Goal: Information Seeking & Learning: Learn about a topic

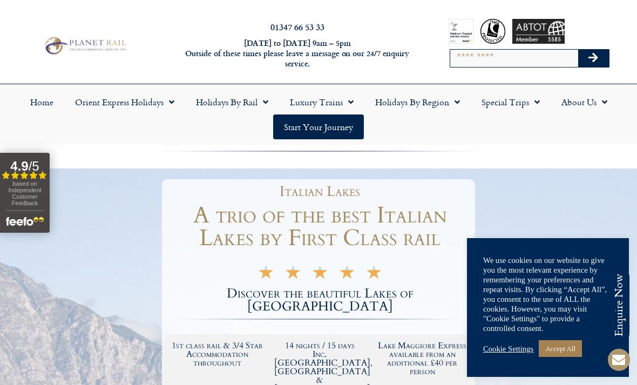
click at [563, 350] on link "Accept All" at bounding box center [559, 348] width 43 height 17
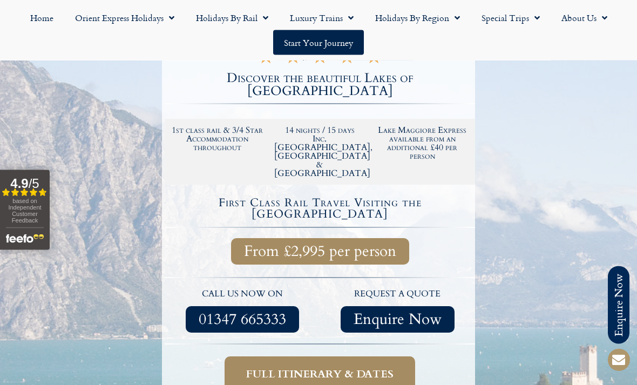
scroll to position [219, 0]
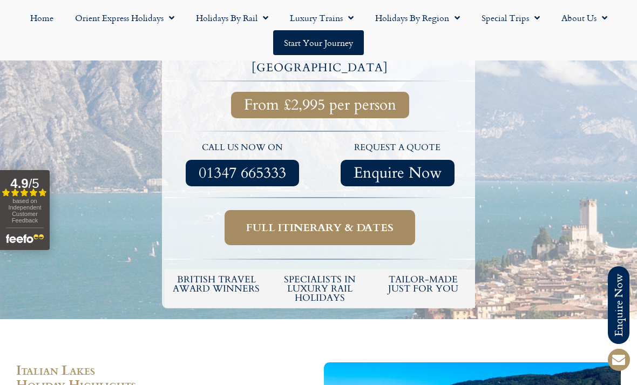
click at [352, 221] on span "Full itinerary & dates" at bounding box center [319, 227] width 147 height 13
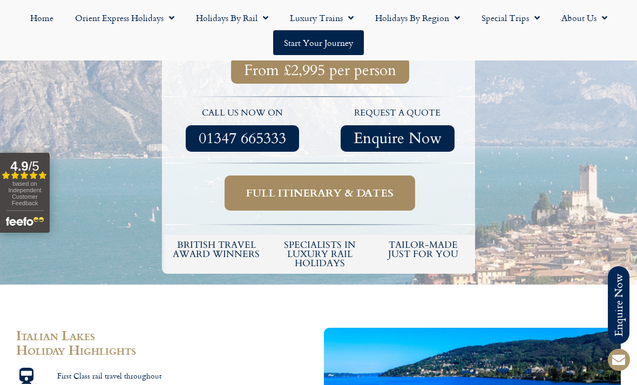
click at [353, 186] on span "Full itinerary & dates" at bounding box center [319, 192] width 147 height 13
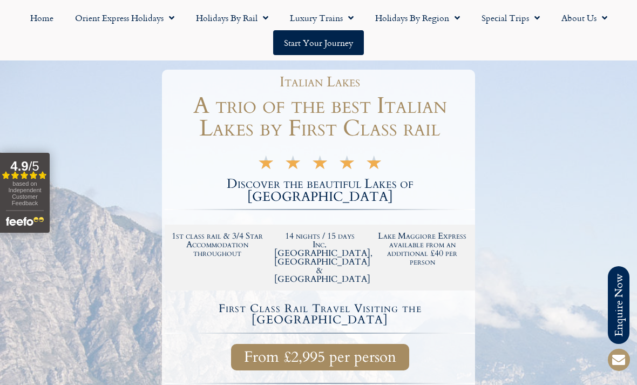
scroll to position [0, 0]
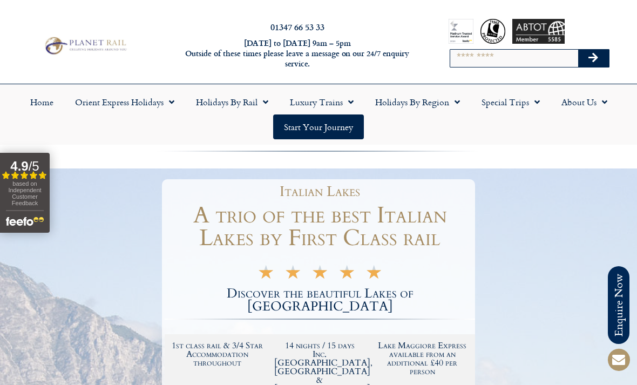
click at [170, 99] on span "Menu" at bounding box center [168, 101] width 11 height 19
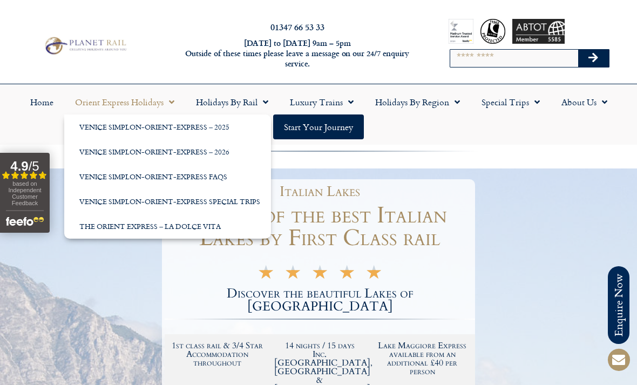
click at [197, 127] on link "Venice Simplon-Orient-Express – 2025" at bounding box center [167, 126] width 207 height 25
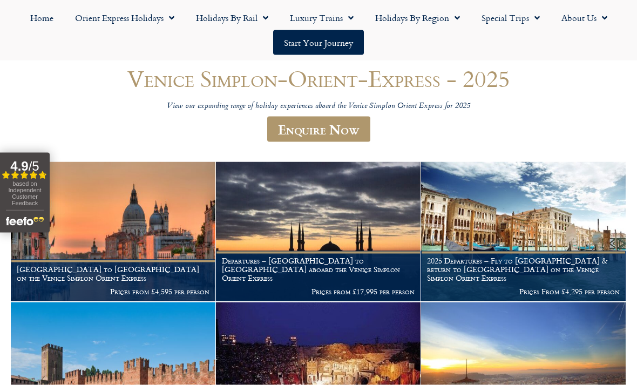
scroll to position [98, 0]
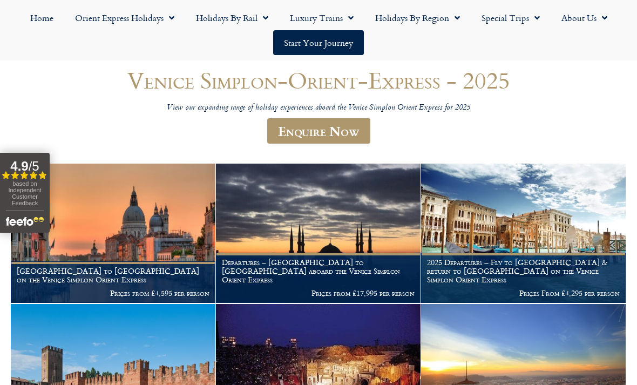
click at [163, 243] on img at bounding box center [113, 232] width 204 height 139
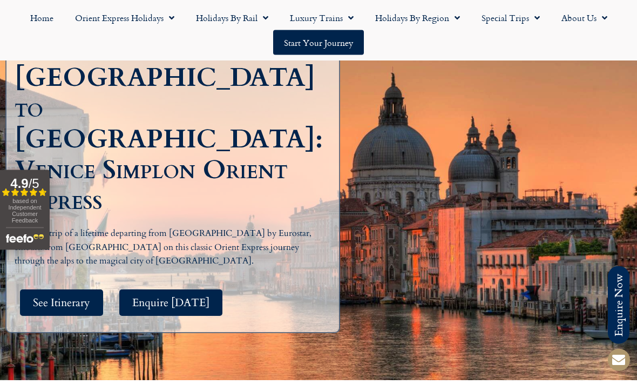
scroll to position [131, 0]
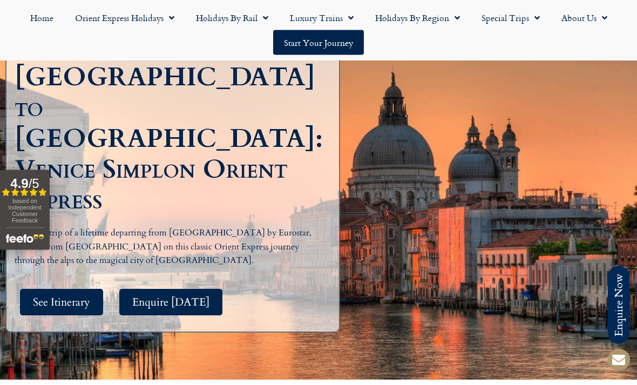
click at [81, 296] on span "See Itinerary" at bounding box center [61, 302] width 57 height 13
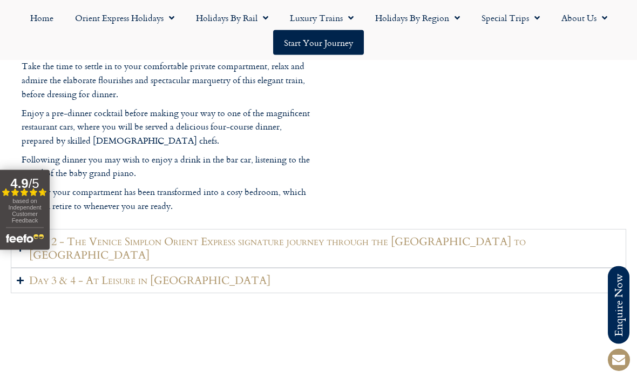
scroll to position [1402, 0]
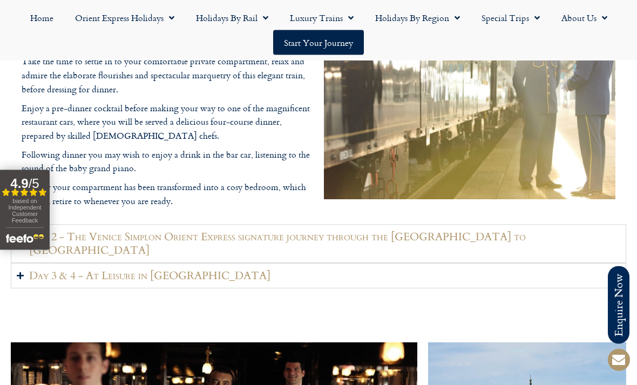
click at [27, 289] on summary "Day 3 & 4 - At Leisure in Venice" at bounding box center [318, 275] width 615 height 25
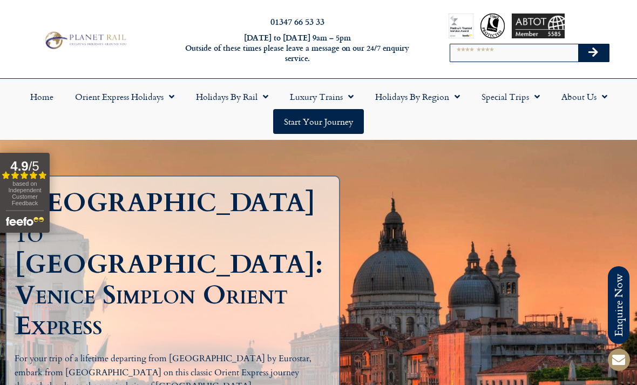
scroll to position [0, 0]
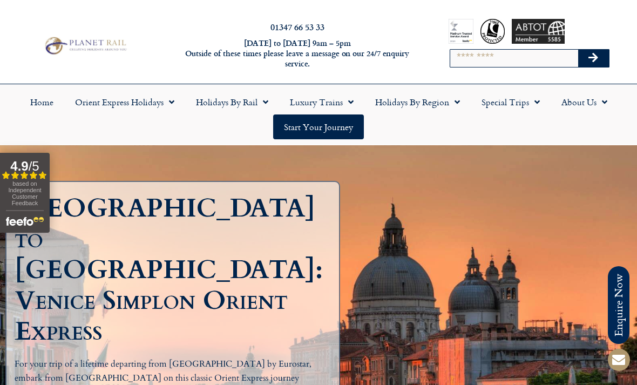
click at [262, 100] on span "Menu" at bounding box center [262, 101] width 11 height 19
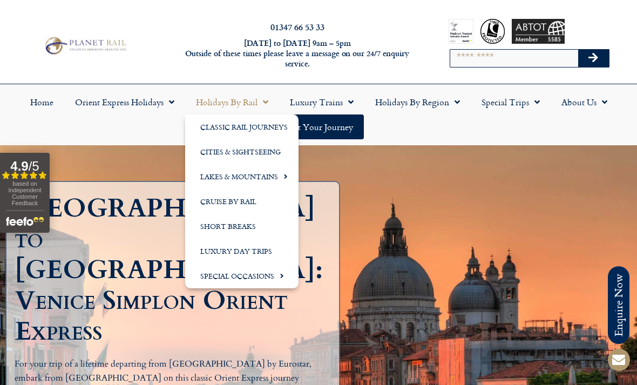
click at [277, 151] on link "Cities & Sightseeing" at bounding box center [241, 151] width 113 height 25
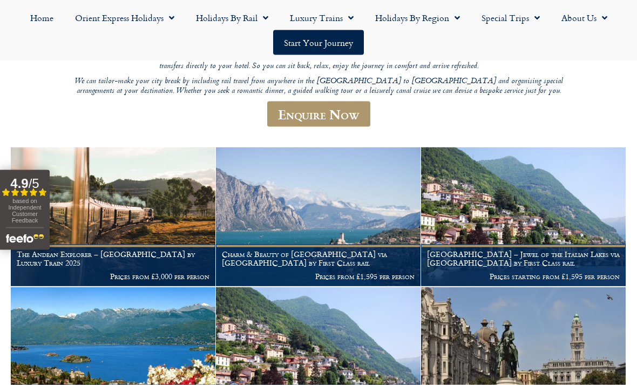
scroll to position [197, 0]
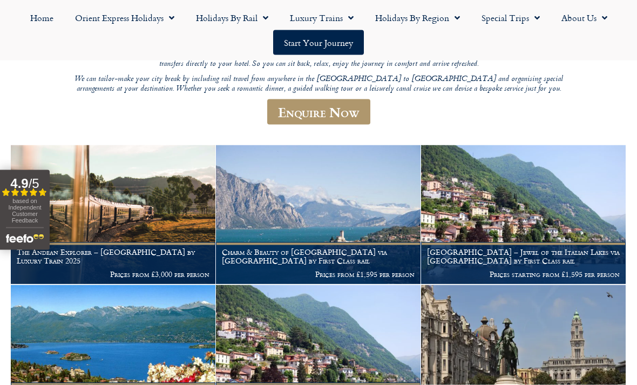
click at [580, 195] on img at bounding box center [523, 214] width 204 height 139
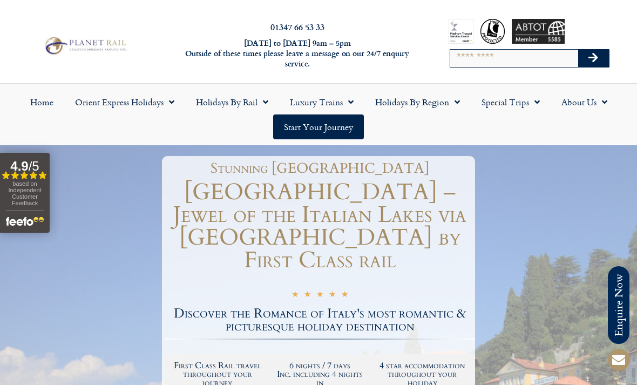
click at [260, 100] on span "Menu" at bounding box center [262, 101] width 11 height 19
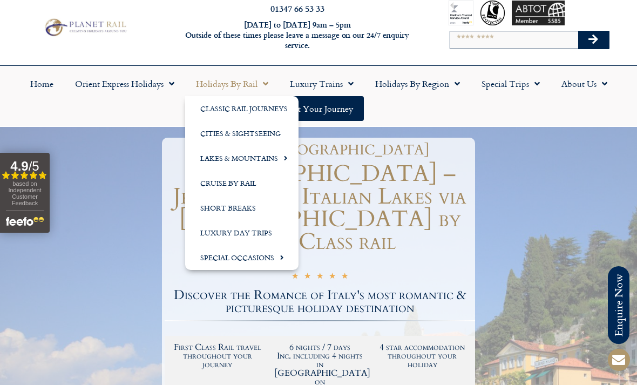
scroll to position [20, 0]
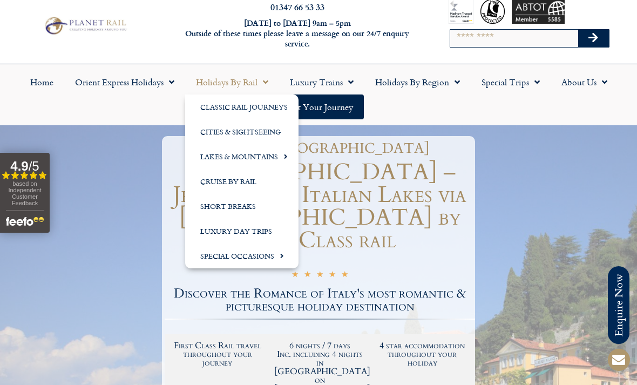
click at [276, 257] on span "Menu" at bounding box center [279, 256] width 10 height 18
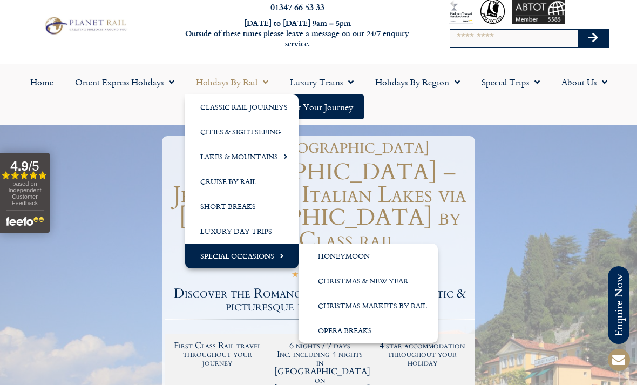
click at [358, 255] on link "Honeymoon" at bounding box center [367, 255] width 139 height 25
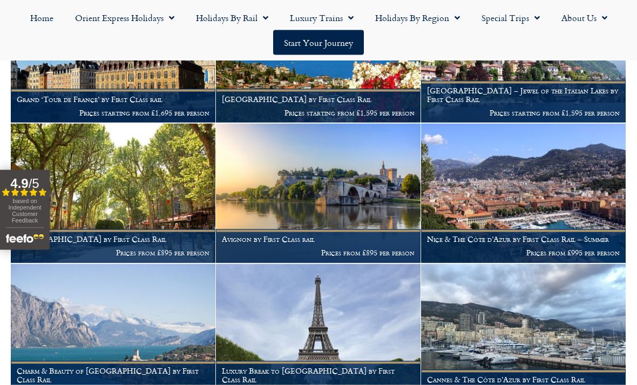
scroll to position [992, 0]
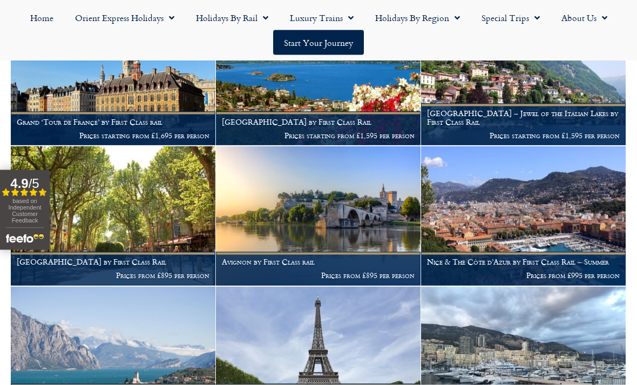
click at [537, 200] on img at bounding box center [523, 215] width 204 height 139
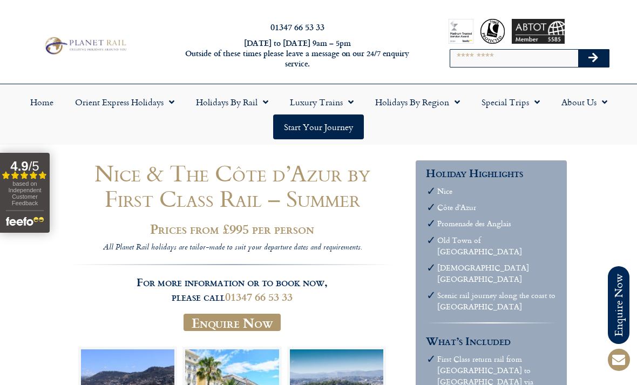
click at [346, 102] on span "Menu" at bounding box center [348, 101] width 11 height 19
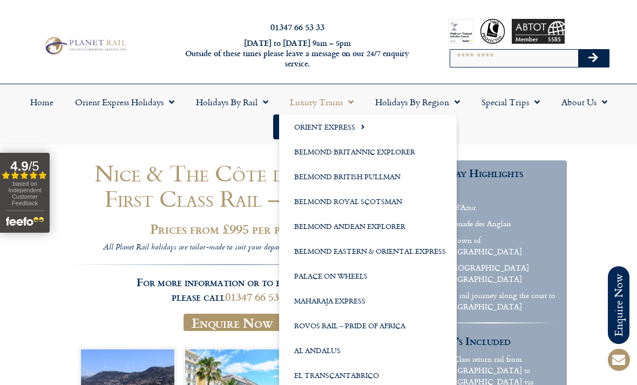
click at [405, 201] on link "Belmond Royal Scotsman" at bounding box center [367, 201] width 177 height 25
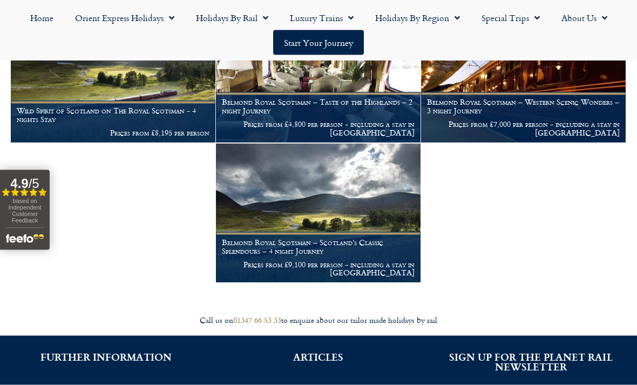
scroll to position [259, 0]
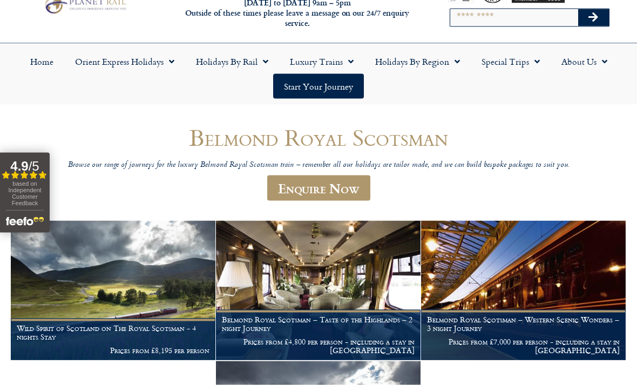
click at [535, 55] on span "Menu" at bounding box center [534, 61] width 11 height 19
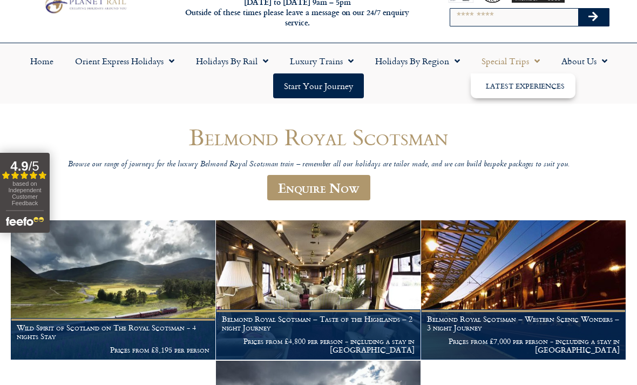
click at [531, 85] on link "Latest Experiences" at bounding box center [522, 85] width 105 height 25
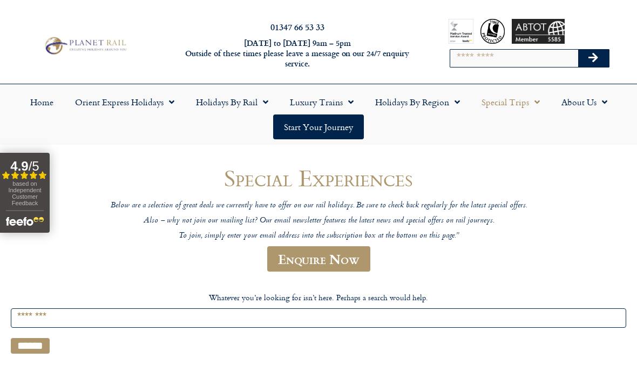
click at [455, 100] on span "Menu" at bounding box center [454, 101] width 11 height 19
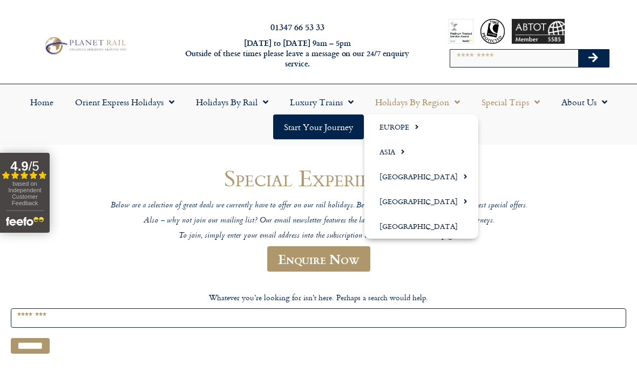
click at [457, 197] on span "Menu" at bounding box center [462, 201] width 10 height 18
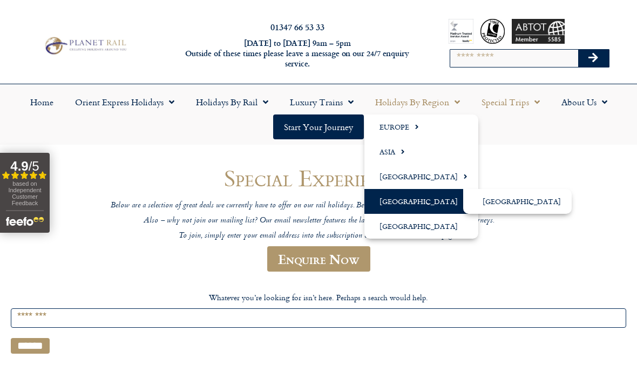
click at [507, 204] on link "[GEOGRAPHIC_DATA]" at bounding box center [517, 201] width 108 height 25
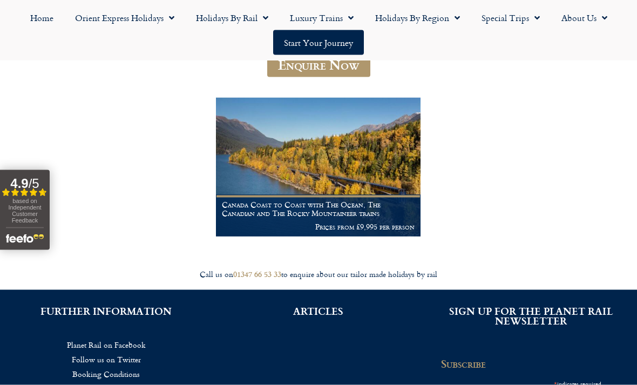
scroll to position [200, 0]
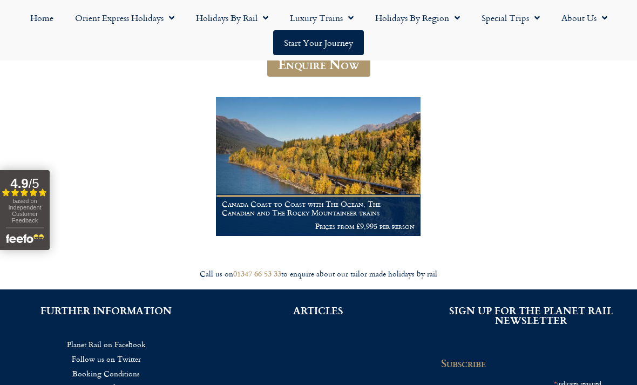
click at [360, 194] on figcaption "Canada Coast to Coast with The Ocean, The Canadian and The Rocky Mountaineer tr…" at bounding box center [318, 215] width 204 height 42
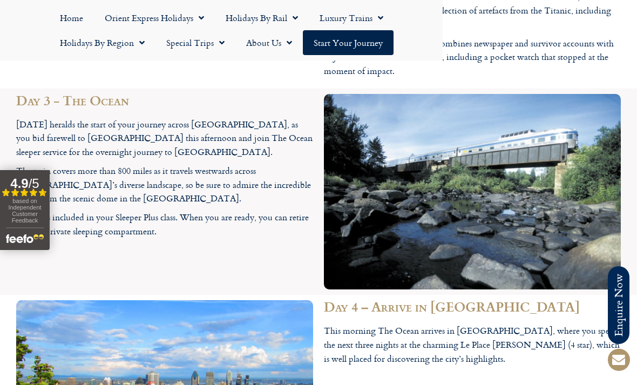
scroll to position [1987, 0]
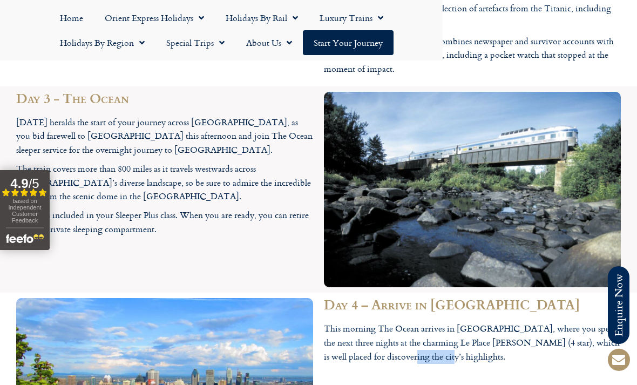
click at [531, 292] on div "Day 4 – Arrive in Montreal This morning The Ocean arrives in Montreal, where yo…" at bounding box center [471, 380] width 307 height 177
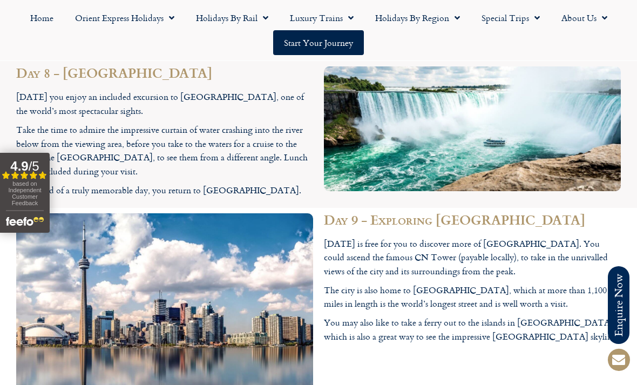
scroll to position [2842, 0]
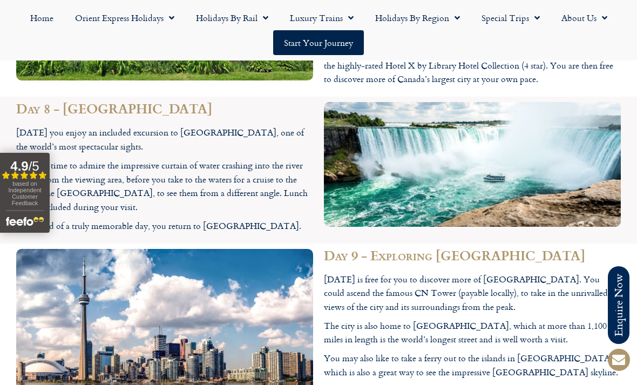
click at [460, 18] on link "Holidays by Region" at bounding box center [417, 17] width 106 height 25
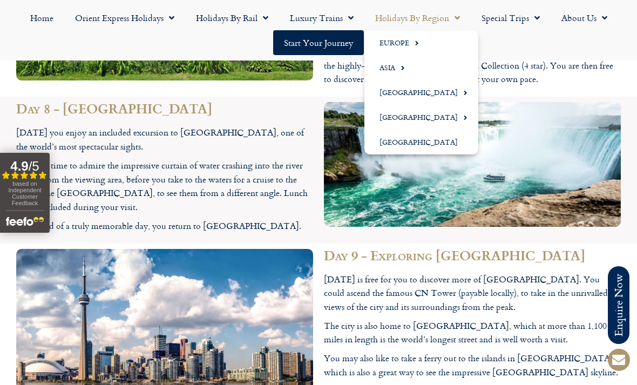
click at [404, 73] on span "Menu" at bounding box center [400, 68] width 10 height 18
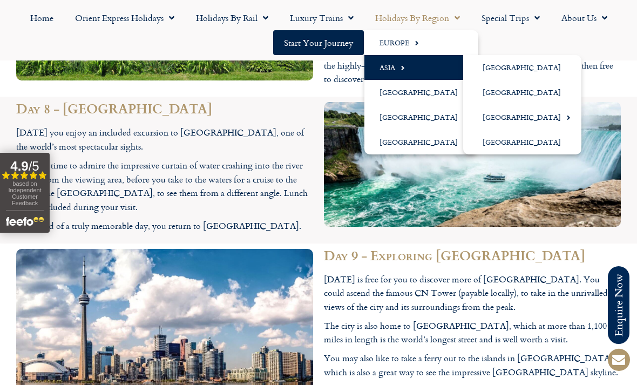
click at [518, 91] on link "[GEOGRAPHIC_DATA]" at bounding box center [522, 92] width 118 height 25
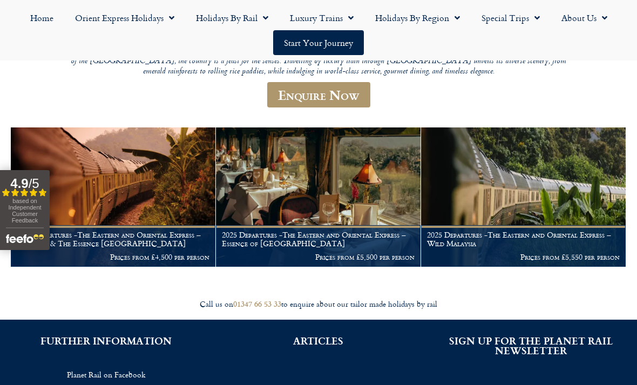
scroll to position [167, 0]
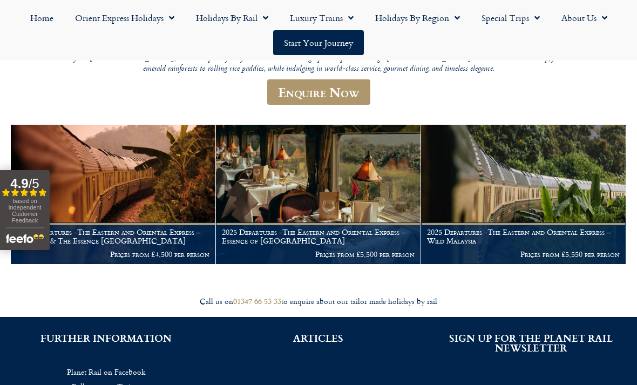
click at [347, 188] on img at bounding box center [318, 194] width 204 height 139
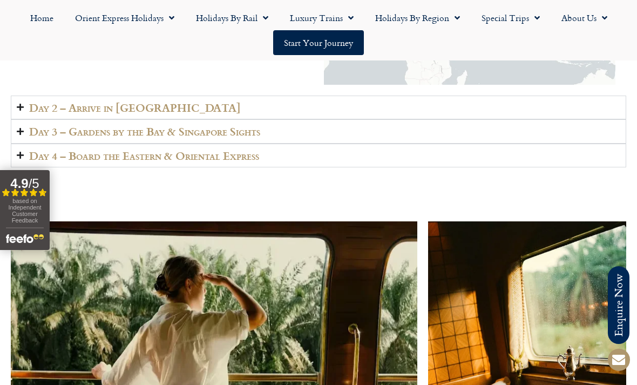
scroll to position [1770, 0]
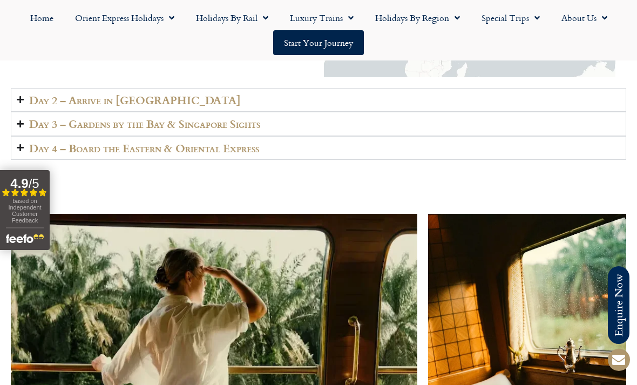
click at [24, 143] on icon "Accordion. Open links with Enter or Space, close with Escape, and navigate with…" at bounding box center [20, 147] width 7 height 8
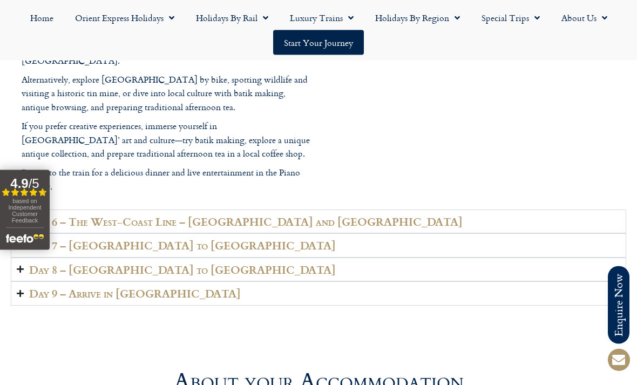
scroll to position [2628, 0]
